Goal: Check status

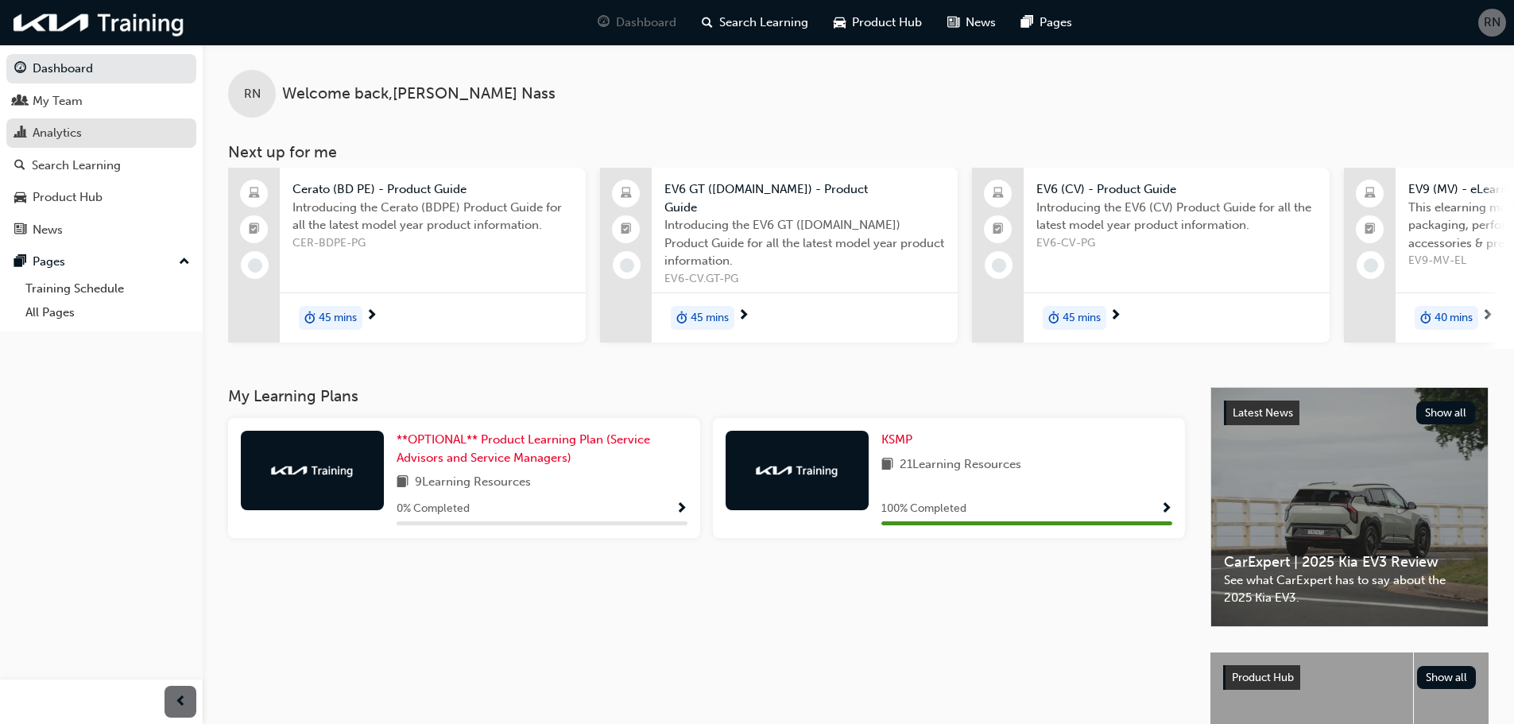
click at [63, 132] on div "Analytics" at bounding box center [57, 133] width 49 height 18
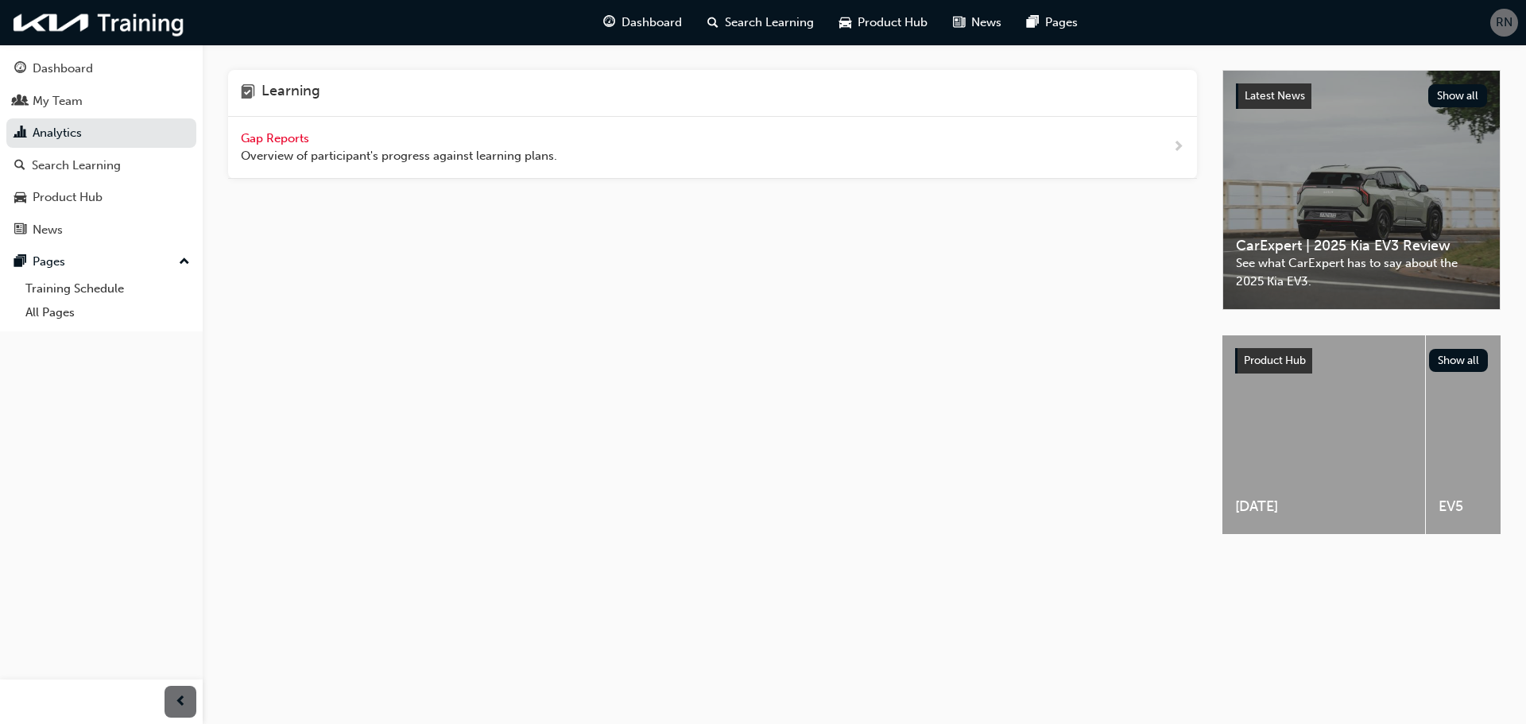
click at [265, 126] on div "Gap Reports Overview of participant's progress against learning plans." at bounding box center [712, 148] width 969 height 62
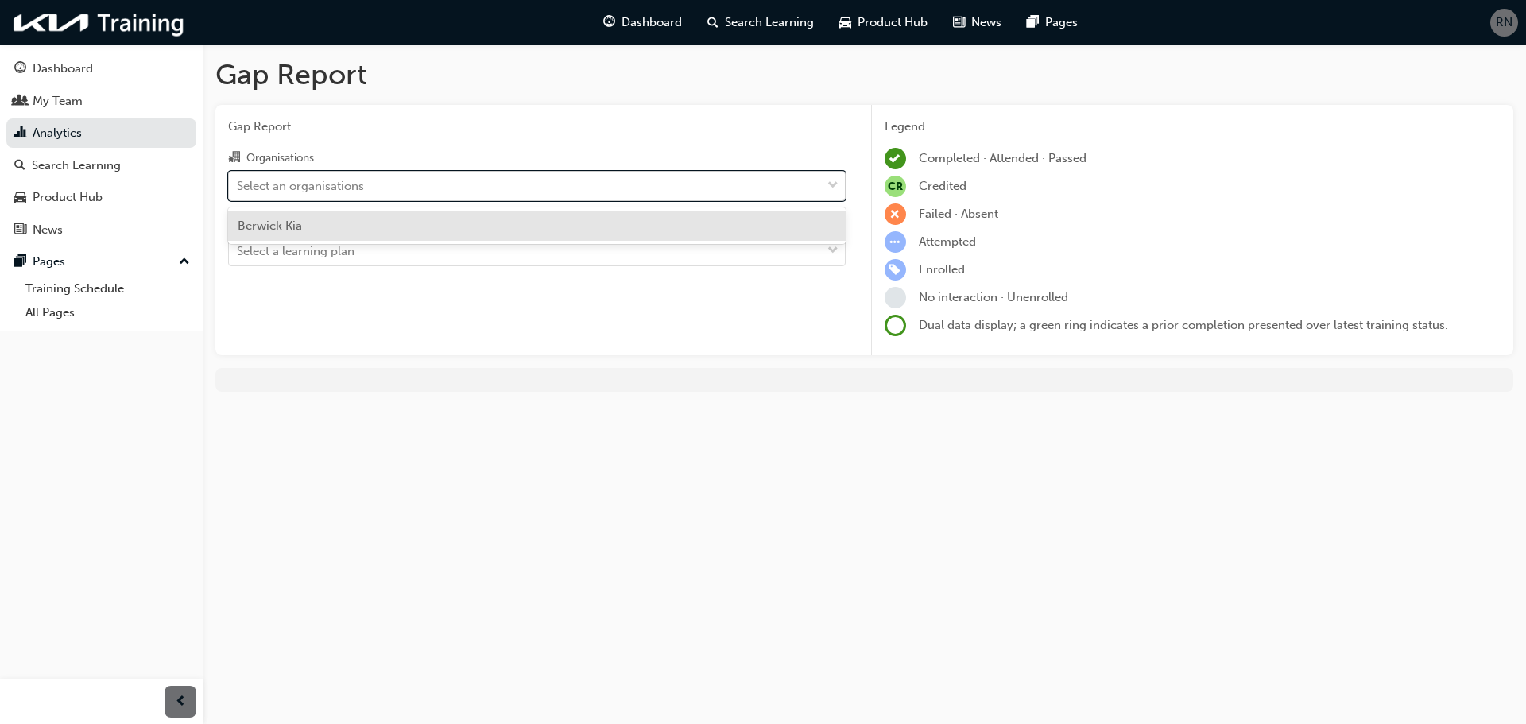
click at [837, 185] on span "down-icon" at bounding box center [832, 186] width 11 height 21
click at [238, 185] on input "Organisations option Berwick Kia focused, 1 of 1. 1 result available. Use Up an…" at bounding box center [238, 185] width 2 height 14
click at [307, 222] on div "Berwick Kia" at bounding box center [536, 226] width 617 height 31
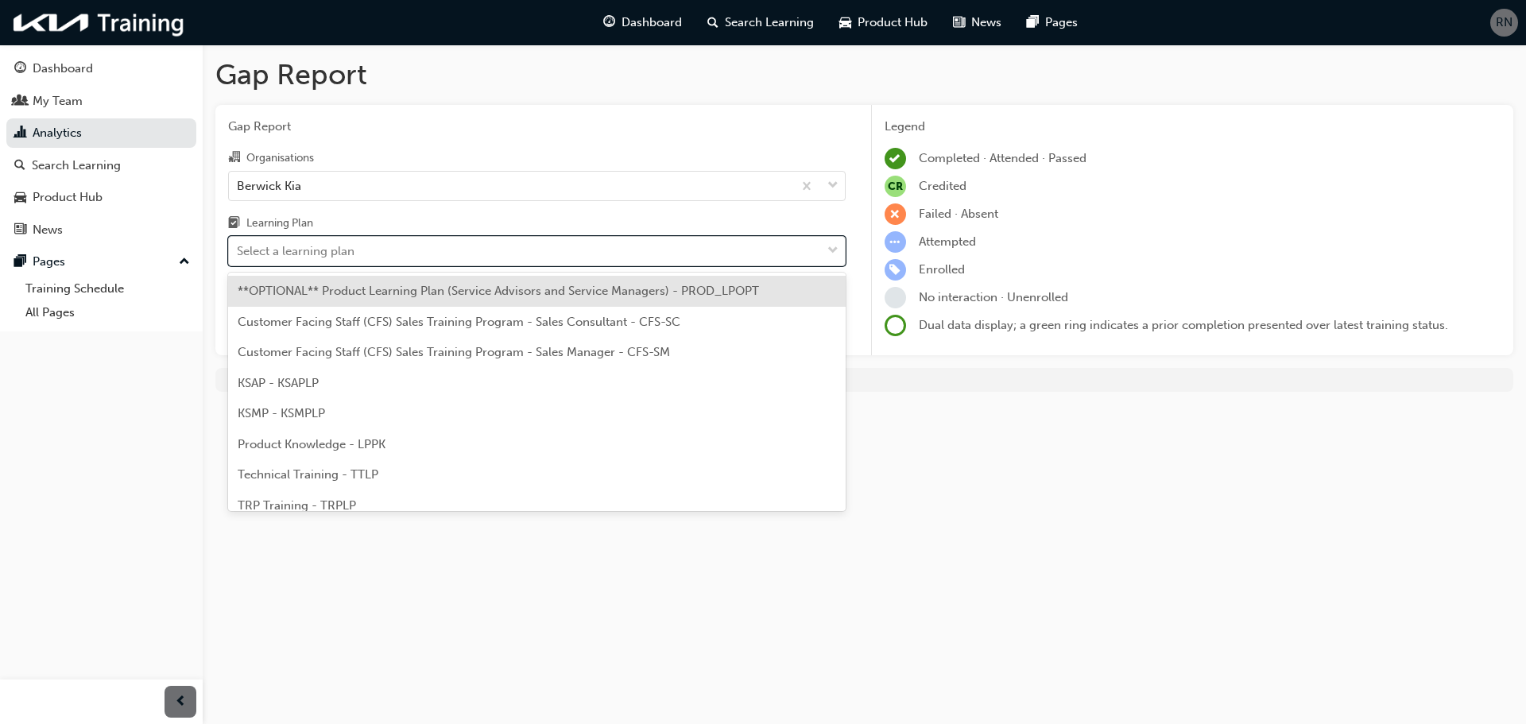
click at [828, 246] on span "down-icon" at bounding box center [832, 251] width 11 height 21
click at [238, 246] on input "Learning Plan option **OPTIONAL** Product Learning Plan (Service Advisors and S…" at bounding box center [238, 251] width 2 height 14
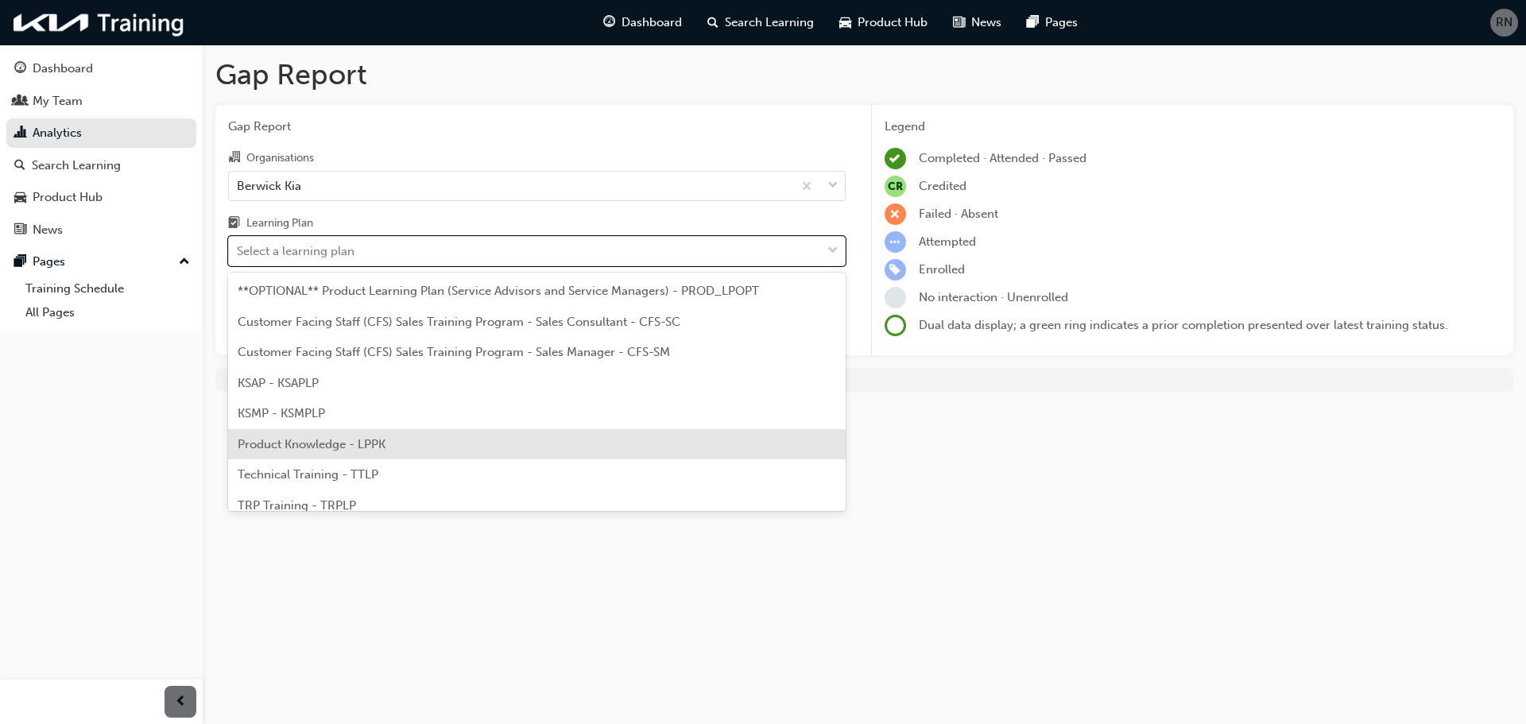
click at [338, 443] on span "Product Knowledge - LPPK" at bounding box center [312, 444] width 148 height 14
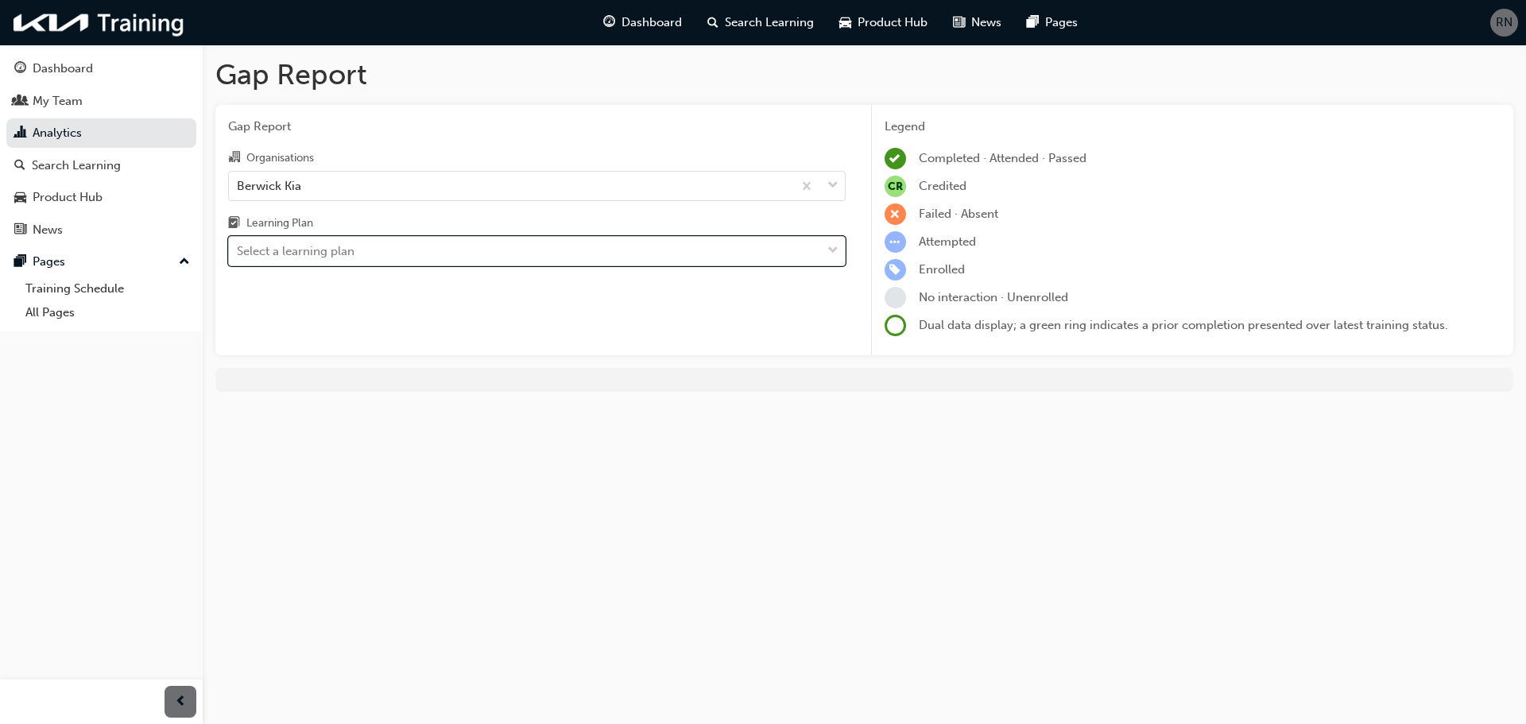
click at [830, 254] on span "down-icon" at bounding box center [832, 251] width 11 height 21
click at [238, 254] on input "Learning Plan option Product Knowledge - LPPK, selected. 0 results available. S…" at bounding box center [238, 251] width 2 height 14
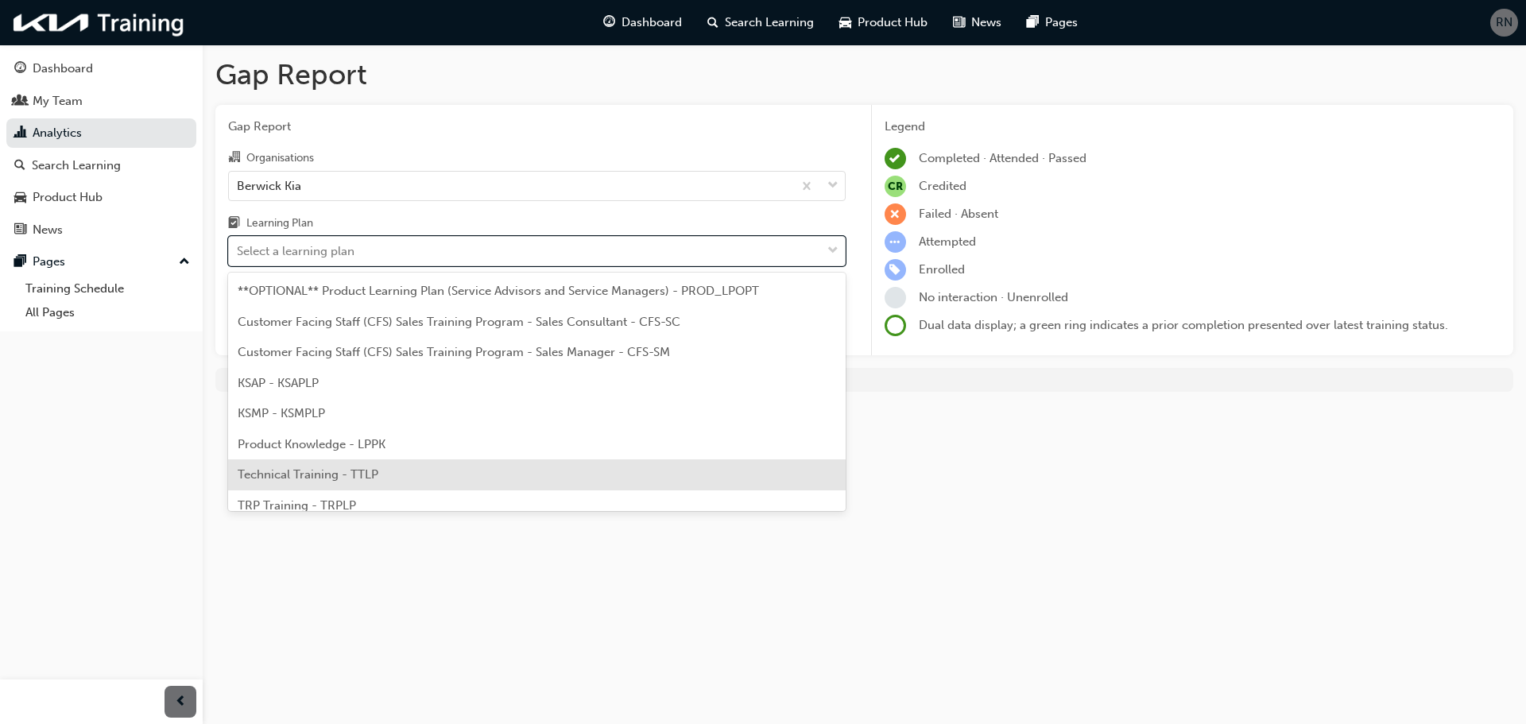
click at [331, 466] on div "Technical Training - TTLP" at bounding box center [536, 474] width 617 height 31
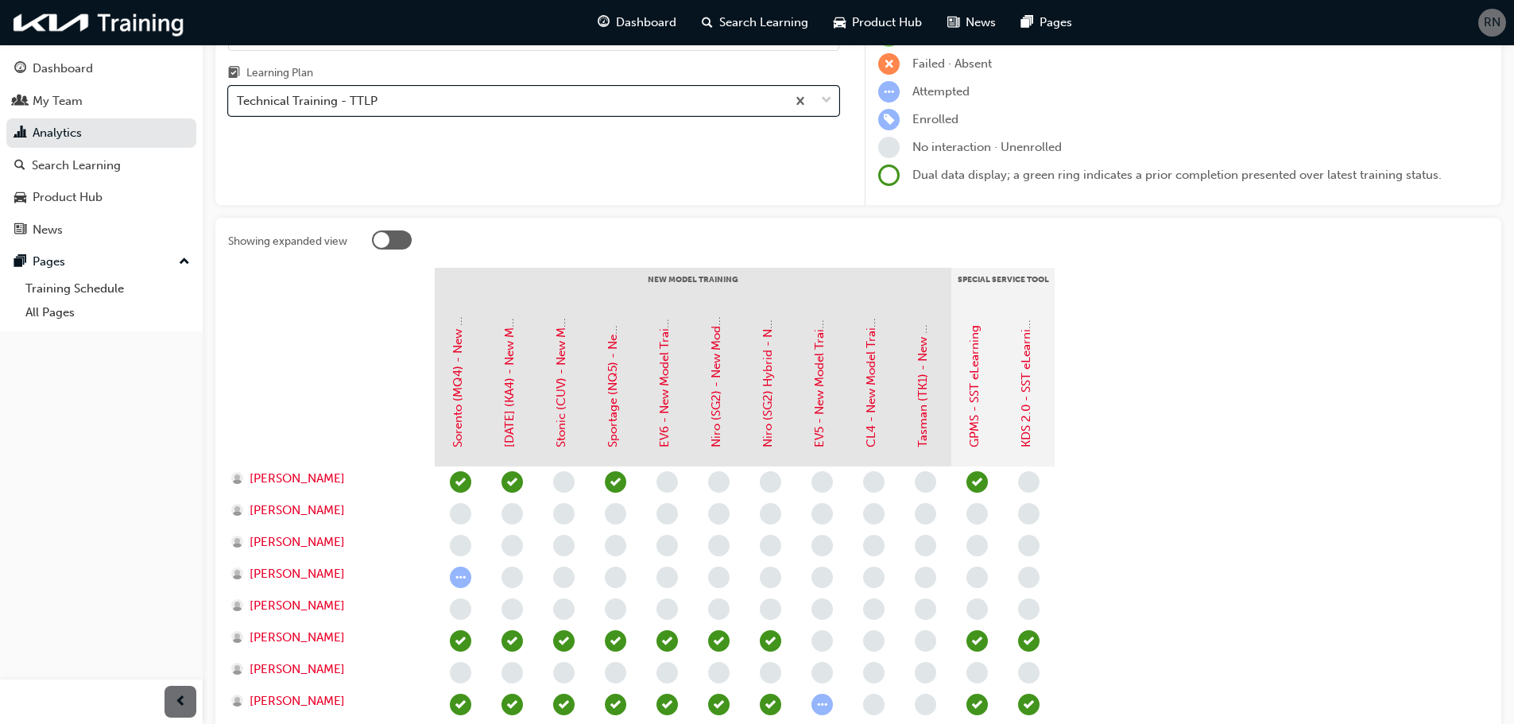
scroll to position [312, 0]
